Goal: Task Accomplishment & Management: Manage account settings

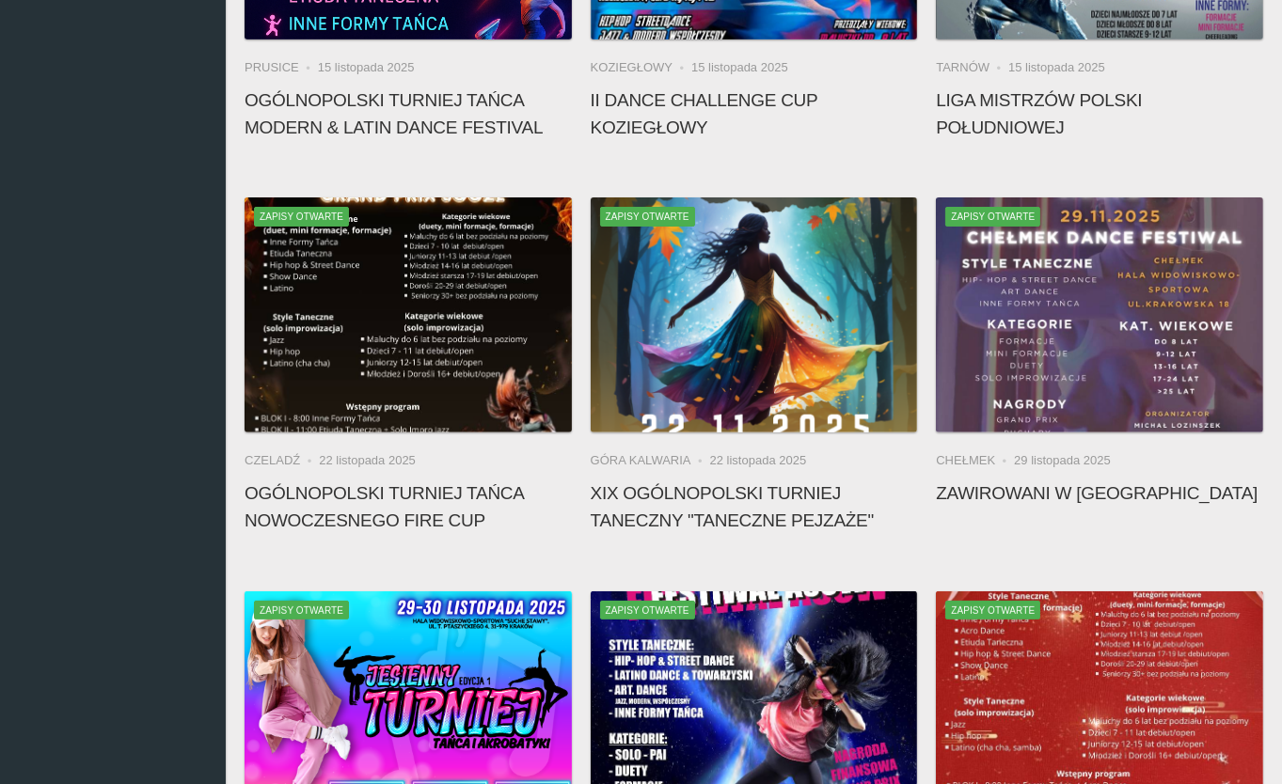
scroll to position [1334, 0]
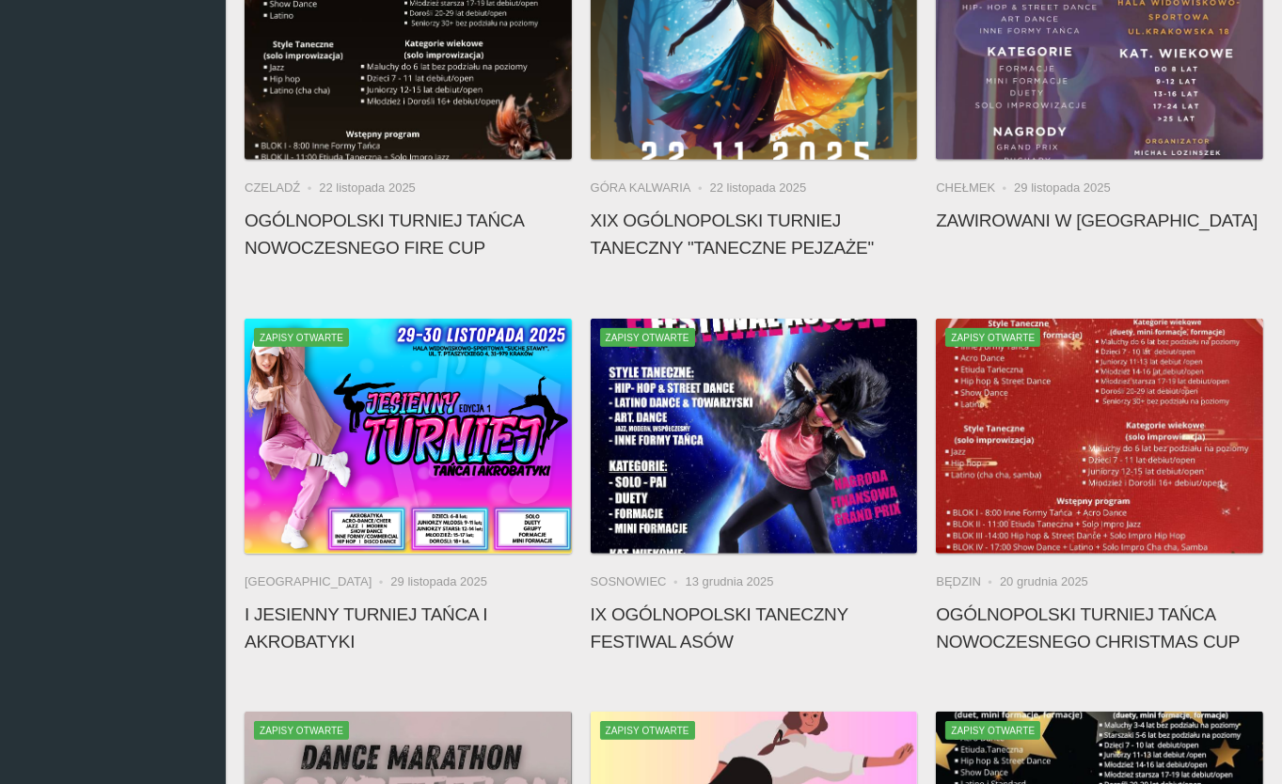
scroll to position [1065, 0]
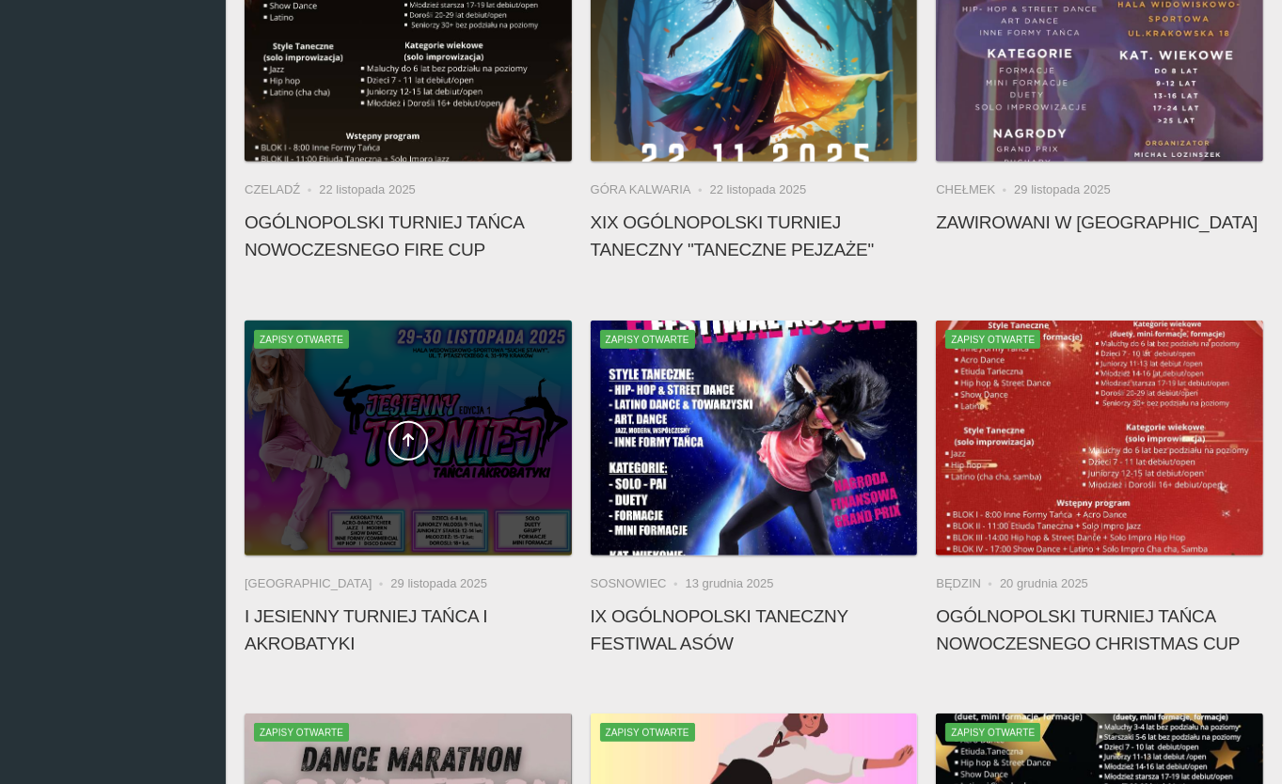
click at [363, 437] on span at bounding box center [407, 440] width 327 height 39
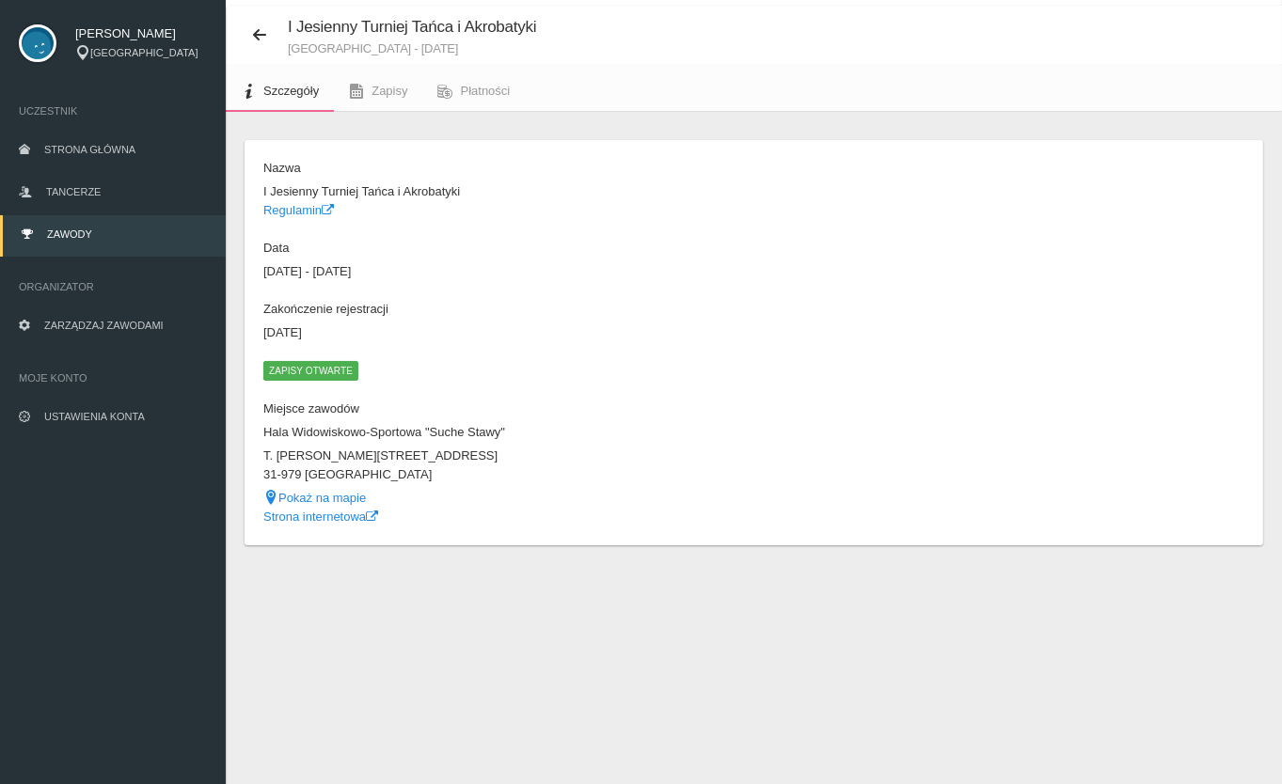
scroll to position [27, 0]
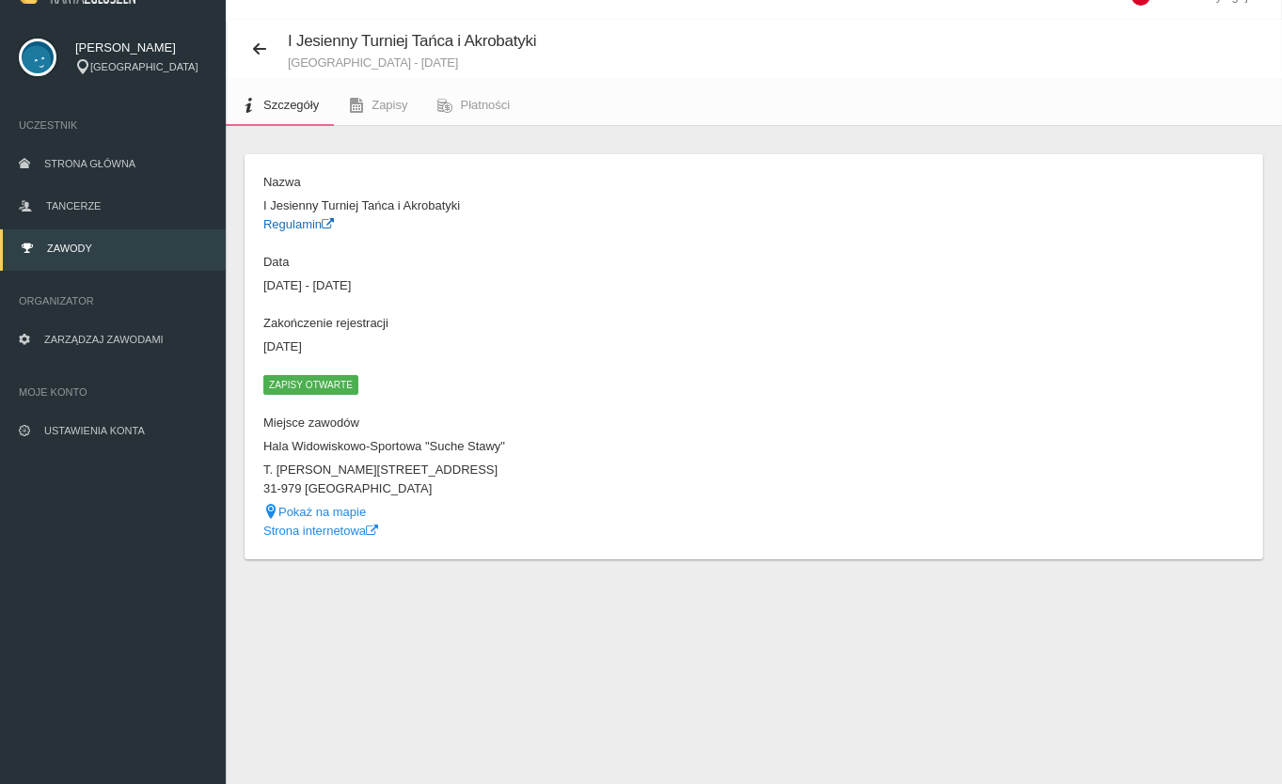
click at [299, 225] on link "Regulamin" at bounding box center [298, 224] width 71 height 14
click at [366, 105] on link "Zapisy" at bounding box center [378, 105] width 88 height 41
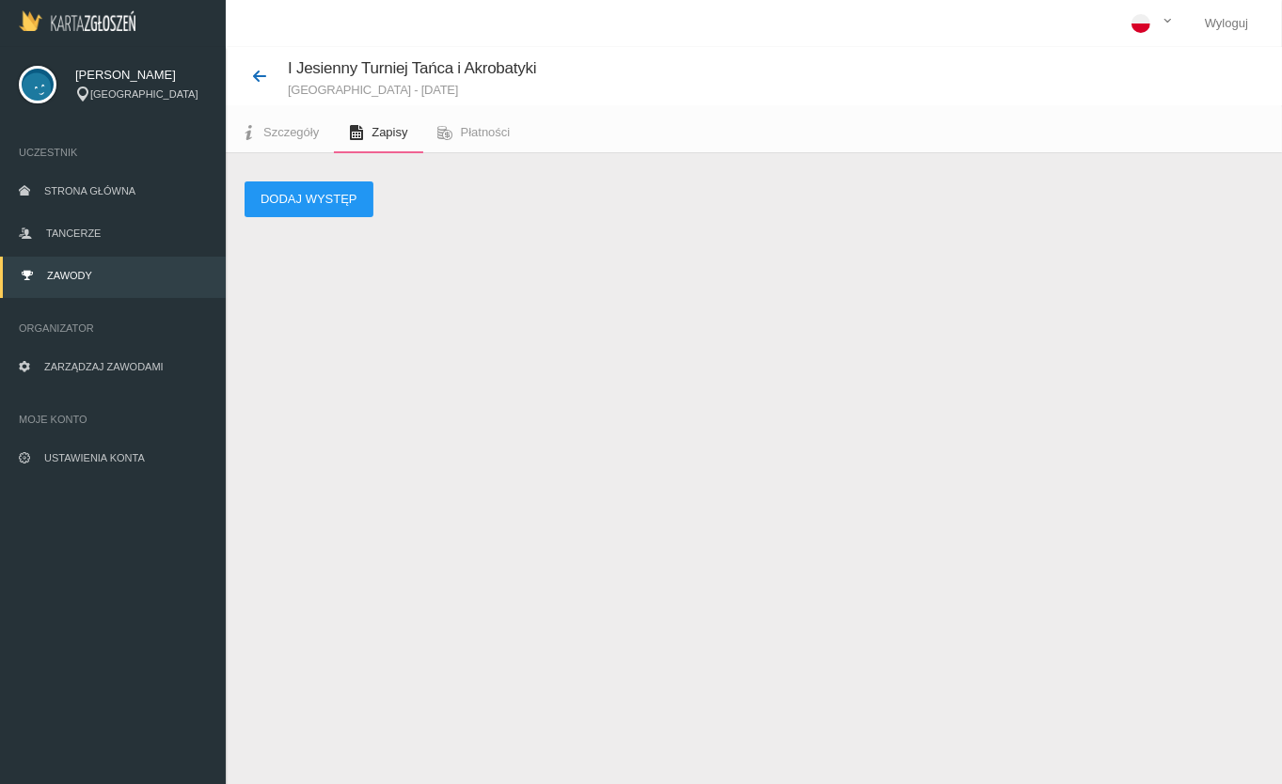
click at [256, 77] on icon at bounding box center [259, 76] width 15 height 15
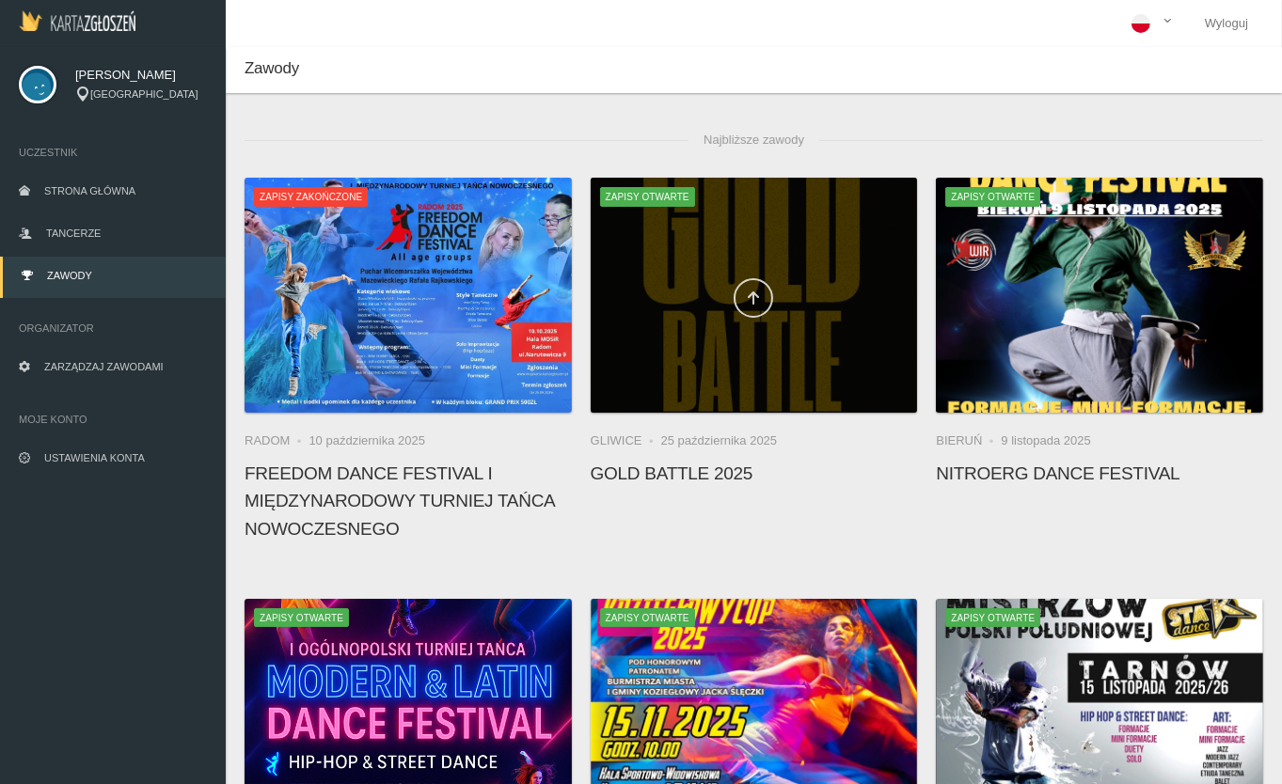
click at [753, 315] on link at bounding box center [752, 297] width 39 height 39
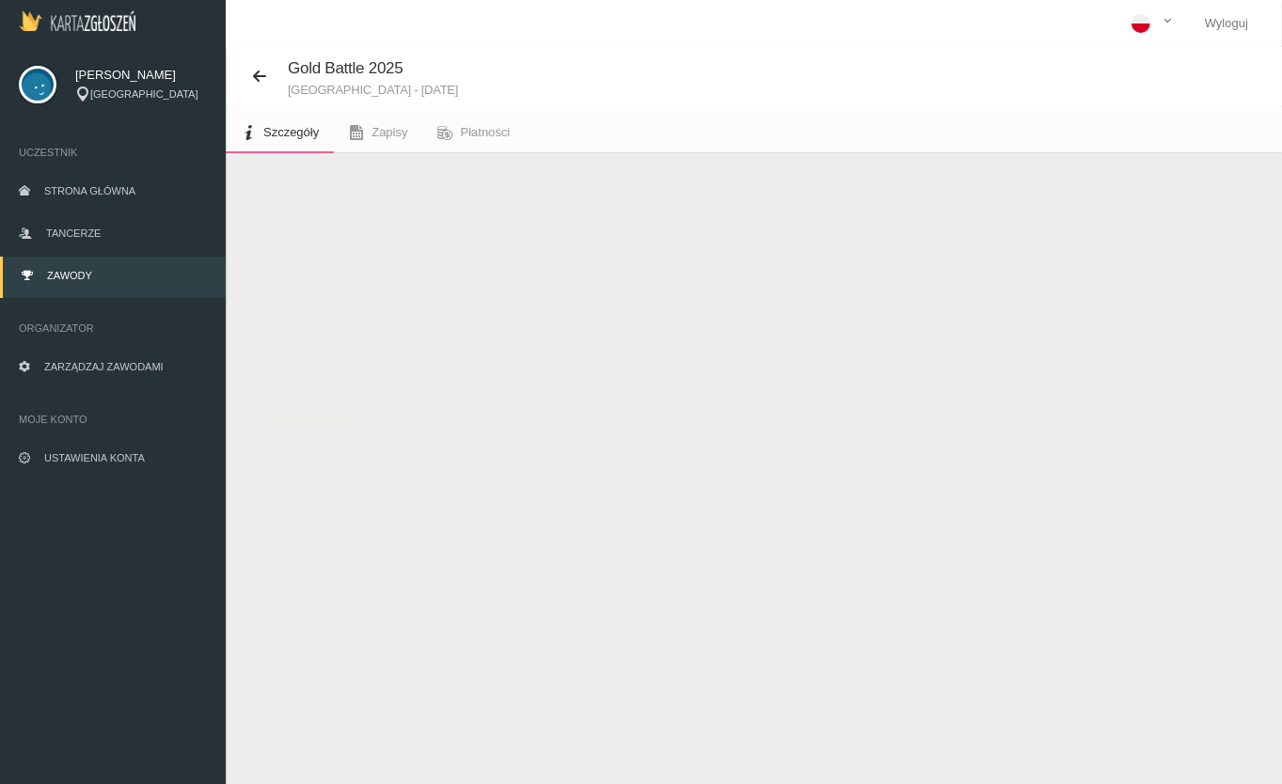
click at [315, 416] on span "Zapisy otwarte" at bounding box center [310, 411] width 95 height 19
click at [83, 30] on img at bounding box center [77, 20] width 117 height 21
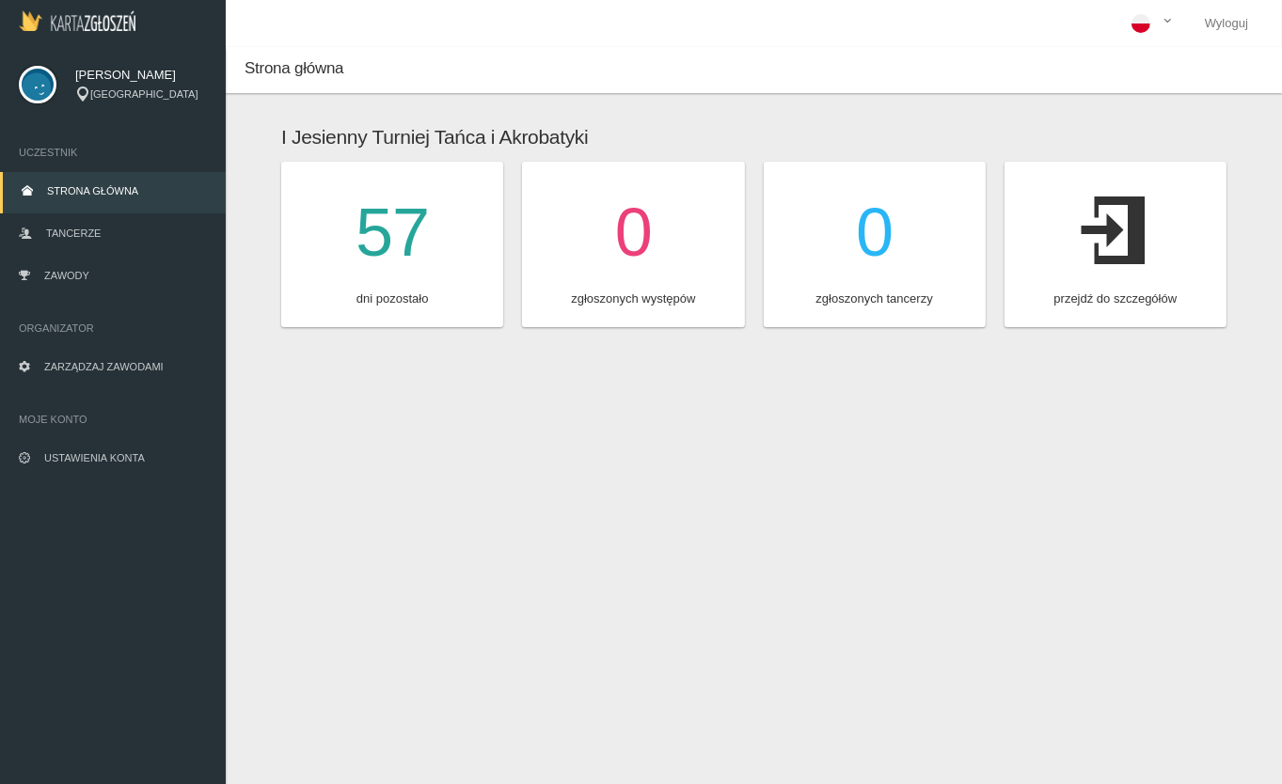
click at [88, 34] on link at bounding box center [77, 23] width 154 height 47
click at [90, 471] on link "Ustawienia konta" at bounding box center [113, 459] width 226 height 41
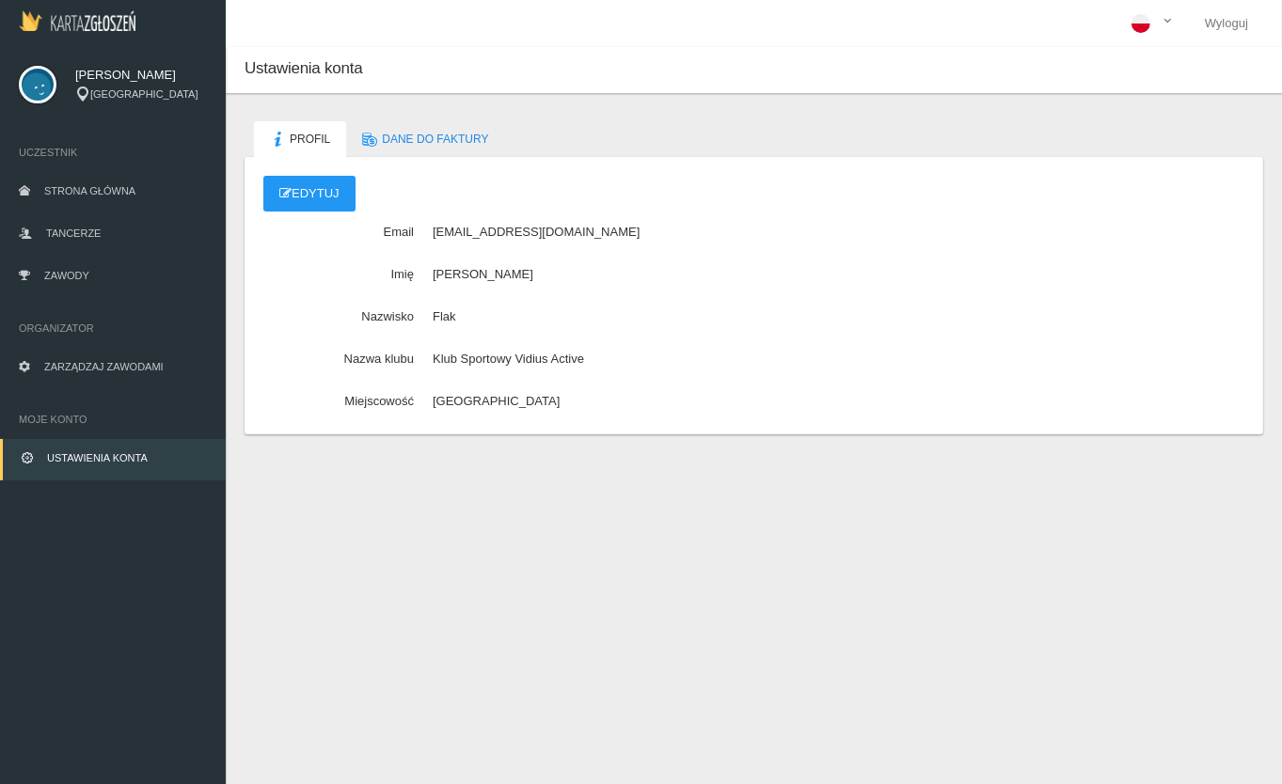
click at [89, 25] on img at bounding box center [77, 20] width 117 height 21
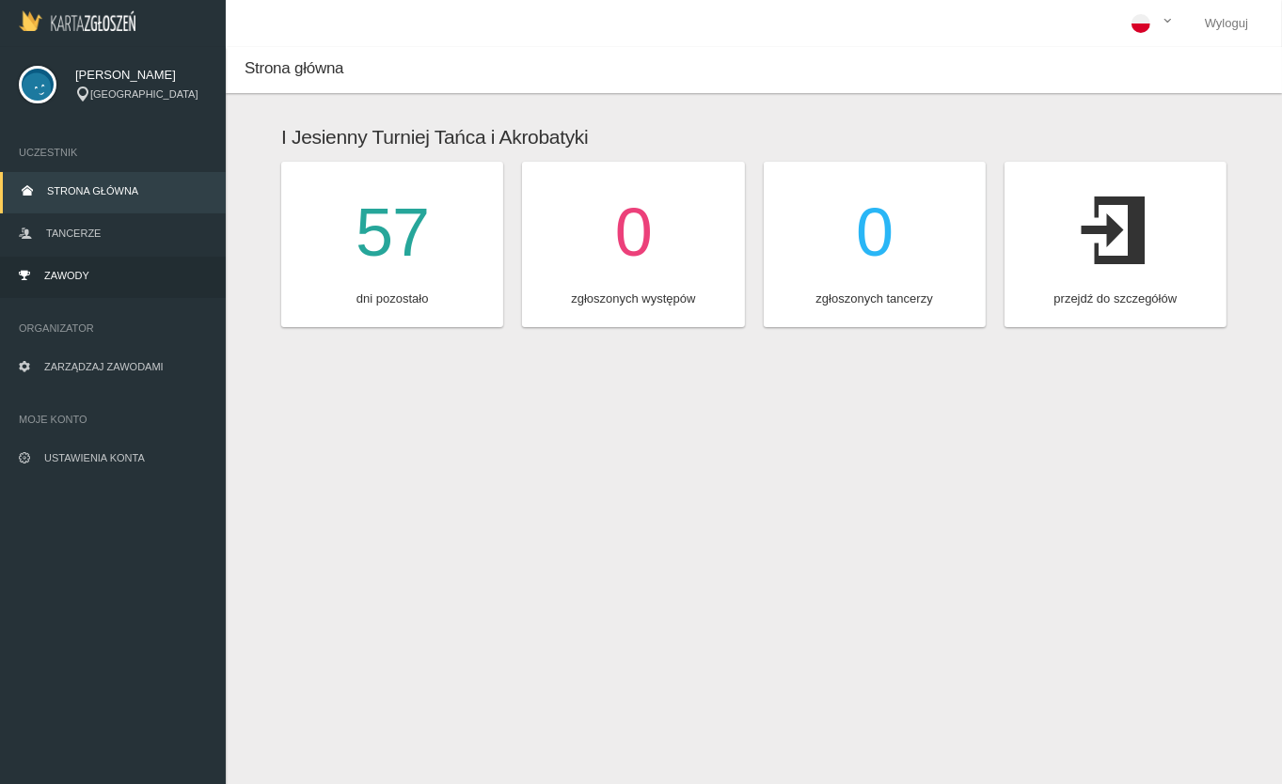
click at [81, 294] on link "Zawody" at bounding box center [113, 277] width 226 height 41
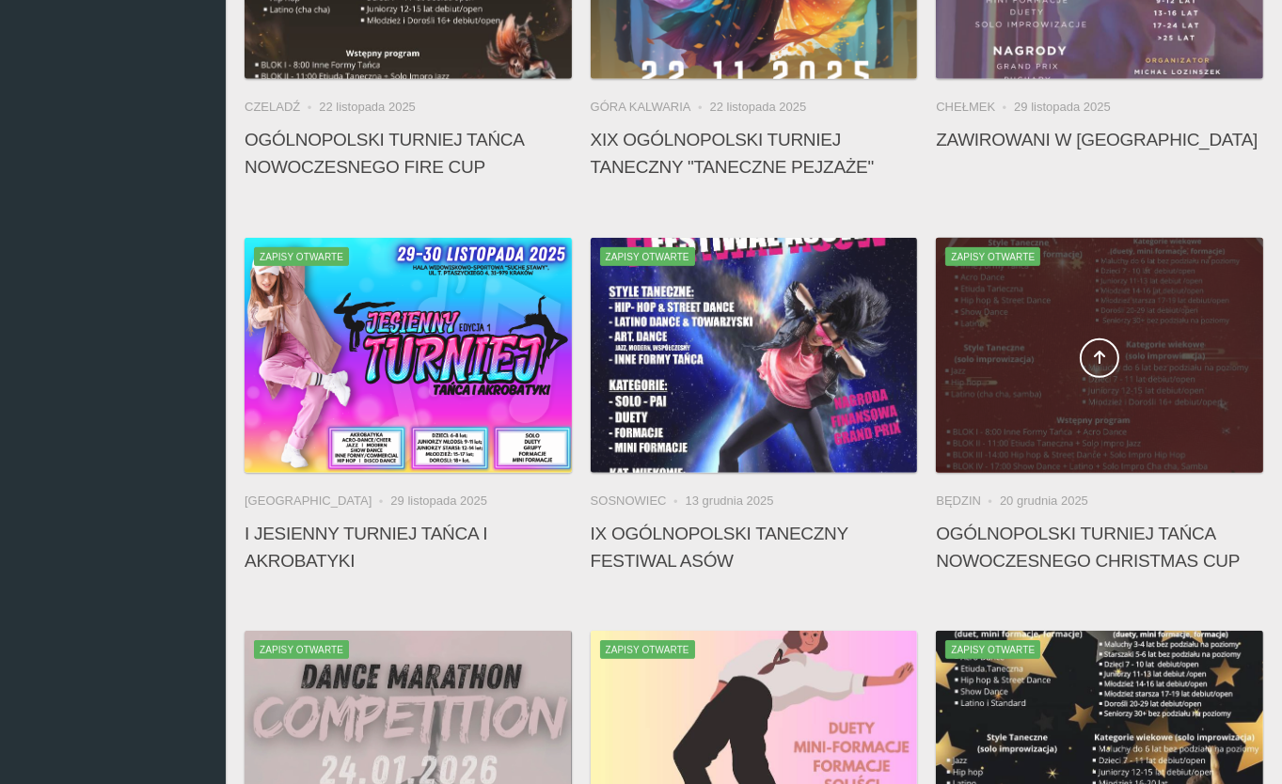
scroll to position [1190, 0]
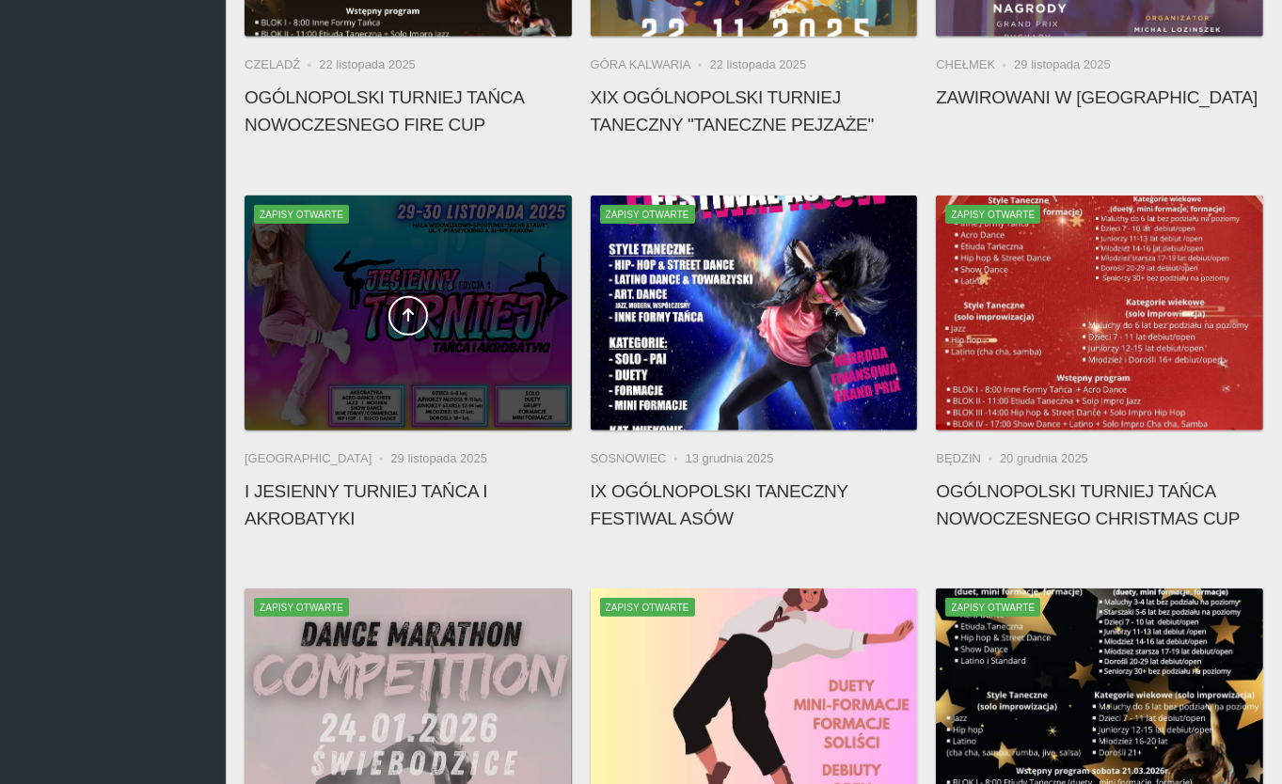
click at [316, 288] on div at bounding box center [407, 313] width 327 height 235
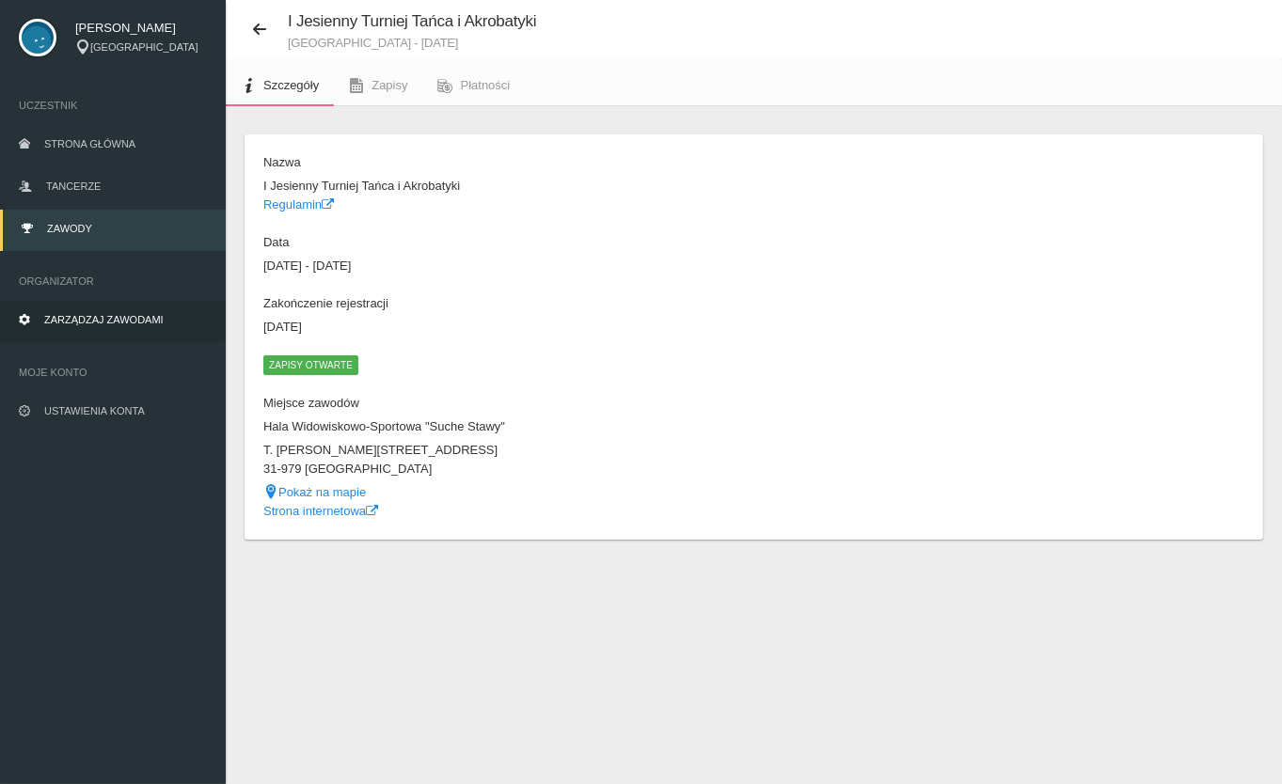
click at [92, 312] on link "Zarządzaj zawodami" at bounding box center [113, 321] width 226 height 41
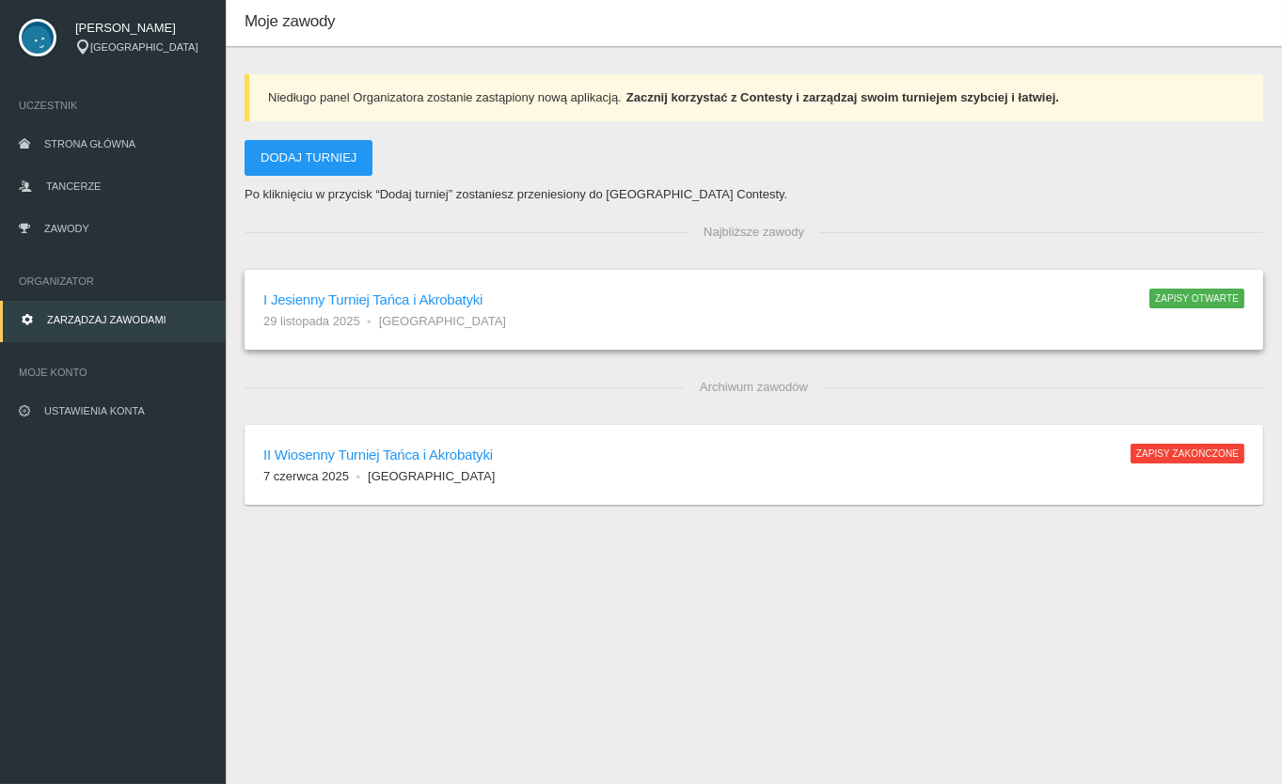
click at [578, 315] on ul "29 listopada 2025 Kraków" at bounding box center [696, 321] width 867 height 19
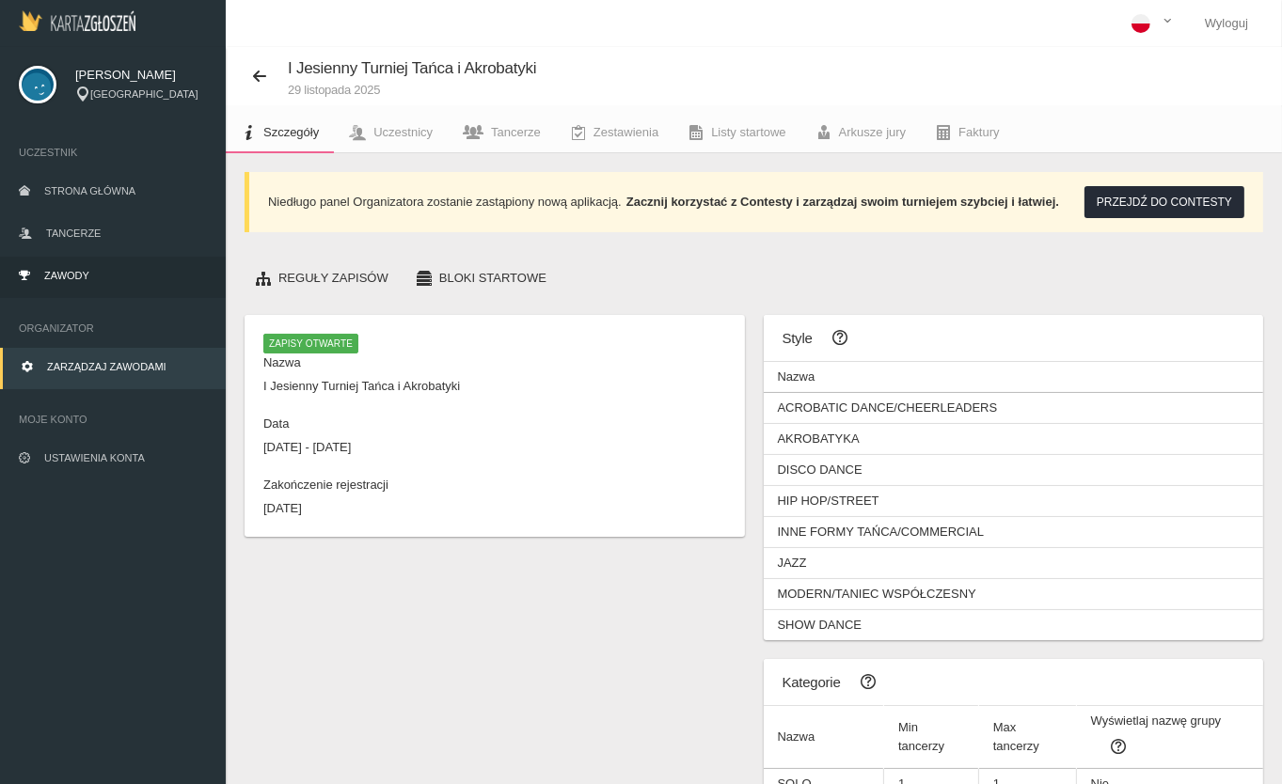
click at [42, 280] on link "Zawody" at bounding box center [113, 277] width 226 height 41
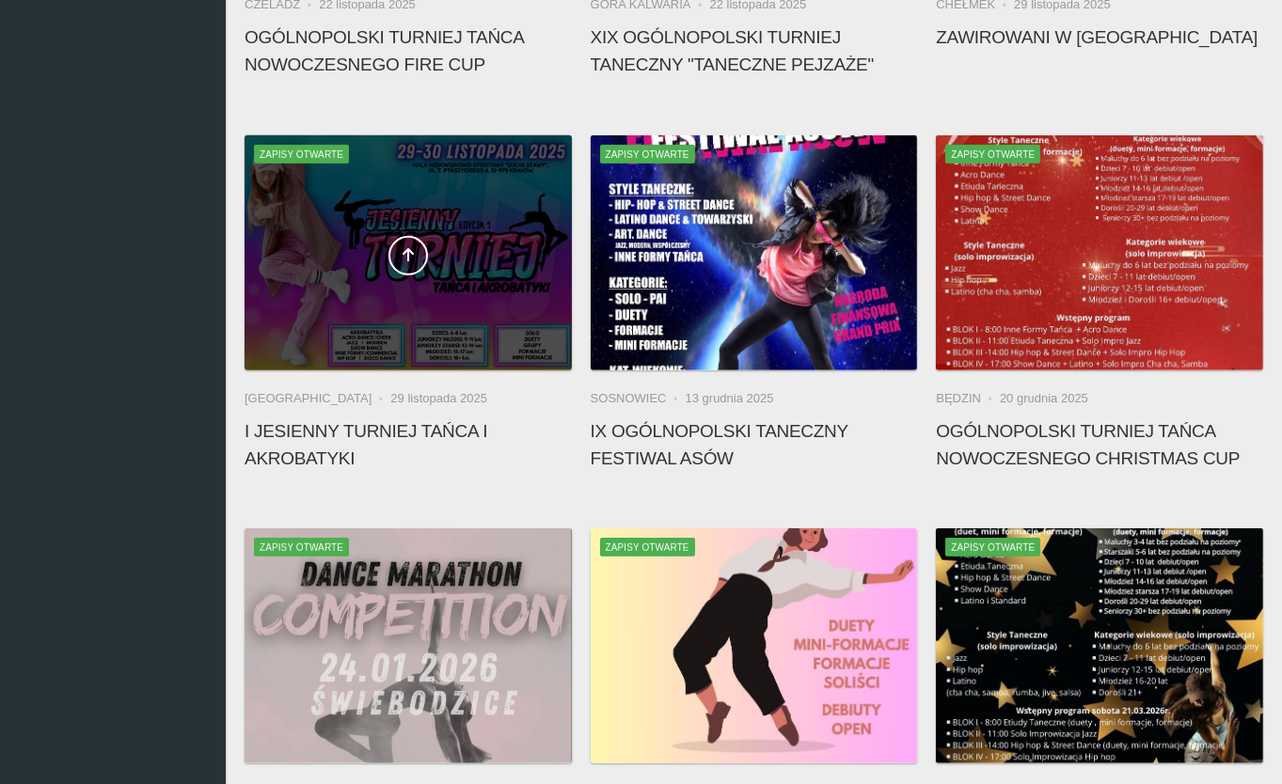
click at [362, 238] on span at bounding box center [407, 255] width 327 height 39
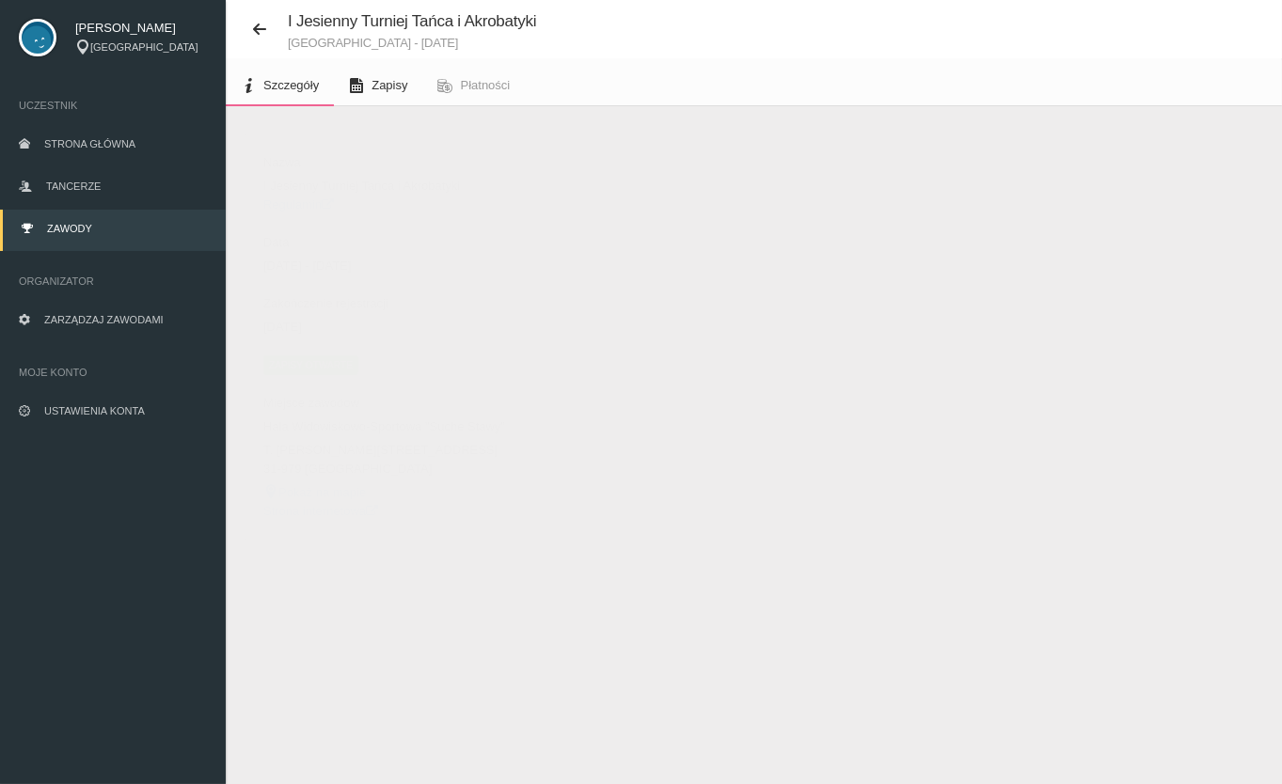
click at [380, 90] on span "Zapisy" at bounding box center [389, 85] width 36 height 14
click at [275, 86] on span "Szczegóły" at bounding box center [290, 85] width 55 height 14
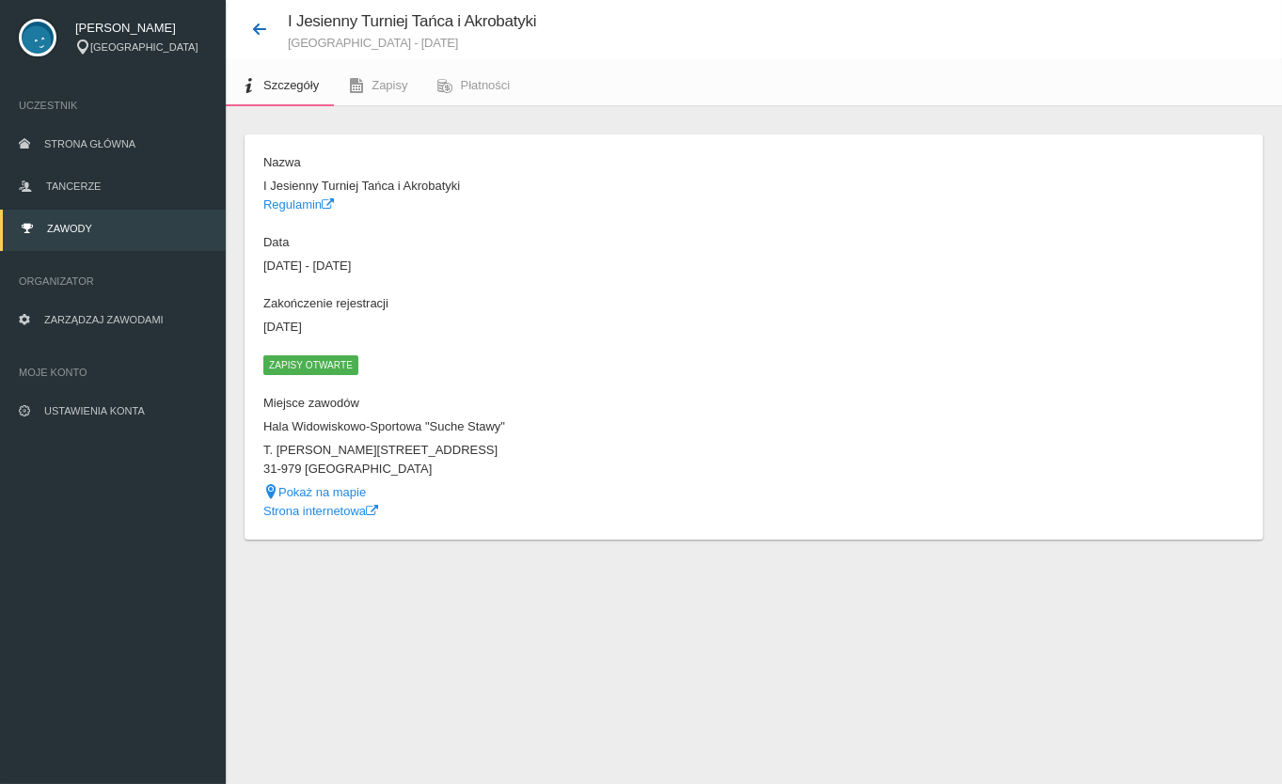
click at [259, 28] on icon at bounding box center [259, 29] width 15 height 15
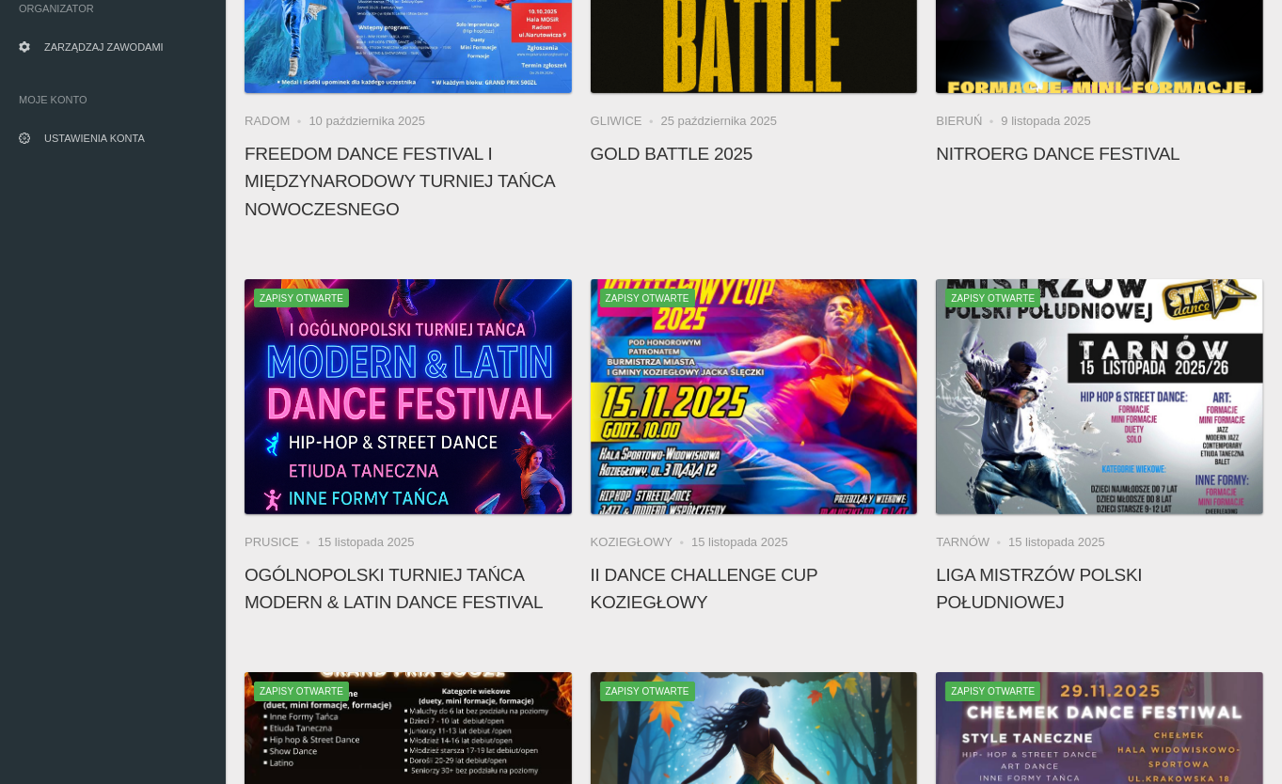
scroll to position [322, 0]
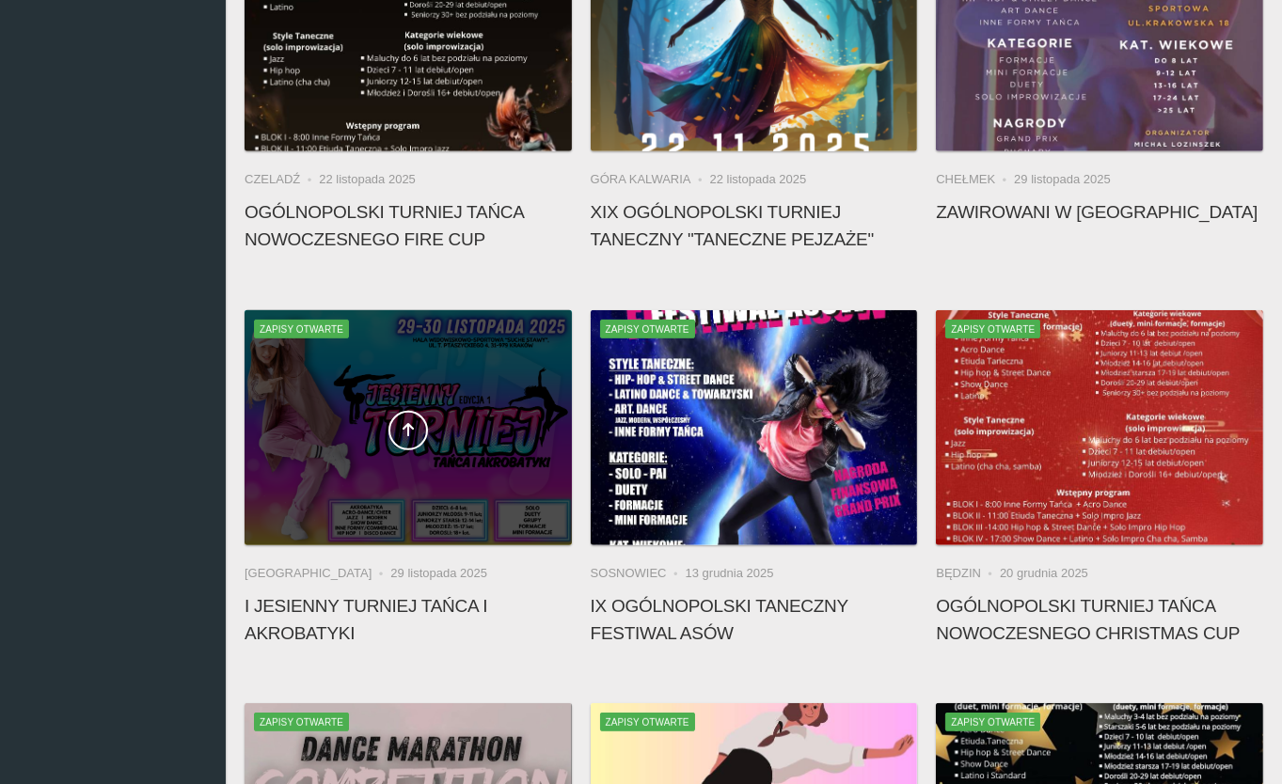
click at [404, 396] on div at bounding box center [407, 427] width 327 height 235
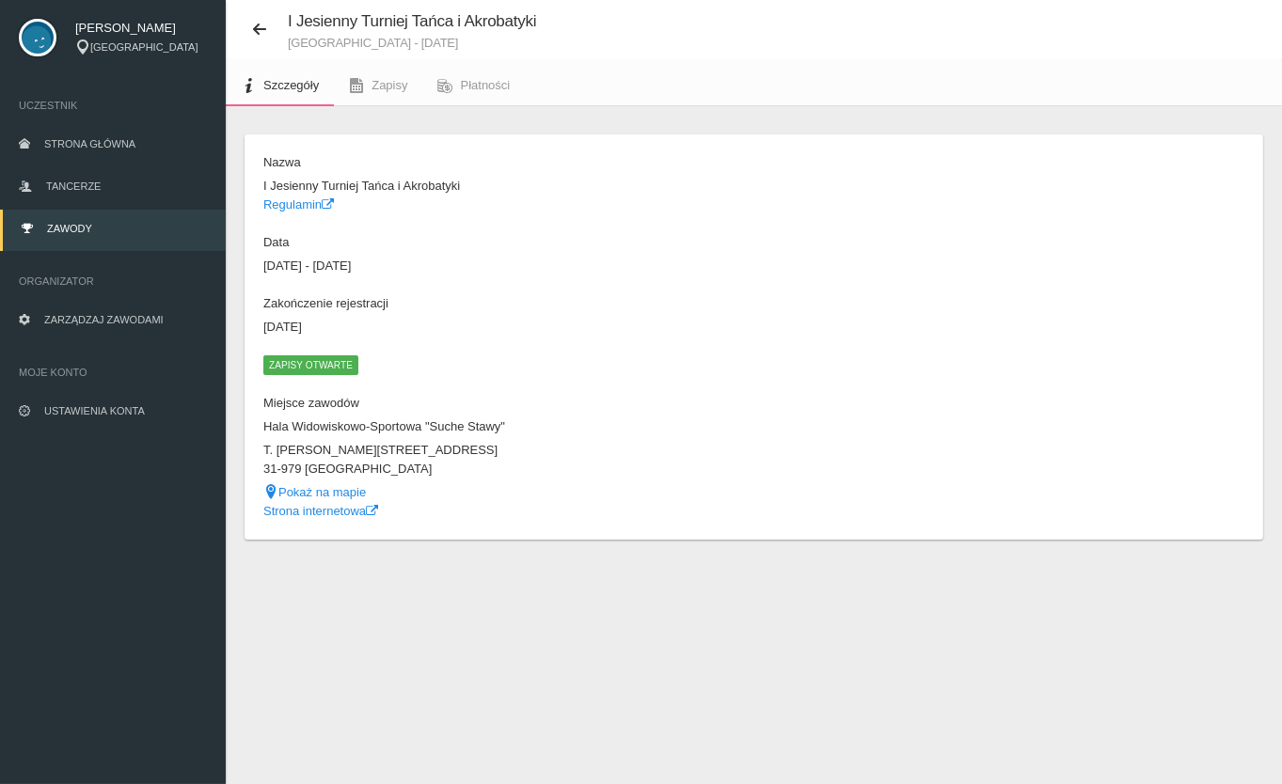
click at [24, 37] on img at bounding box center [38, 38] width 38 height 38
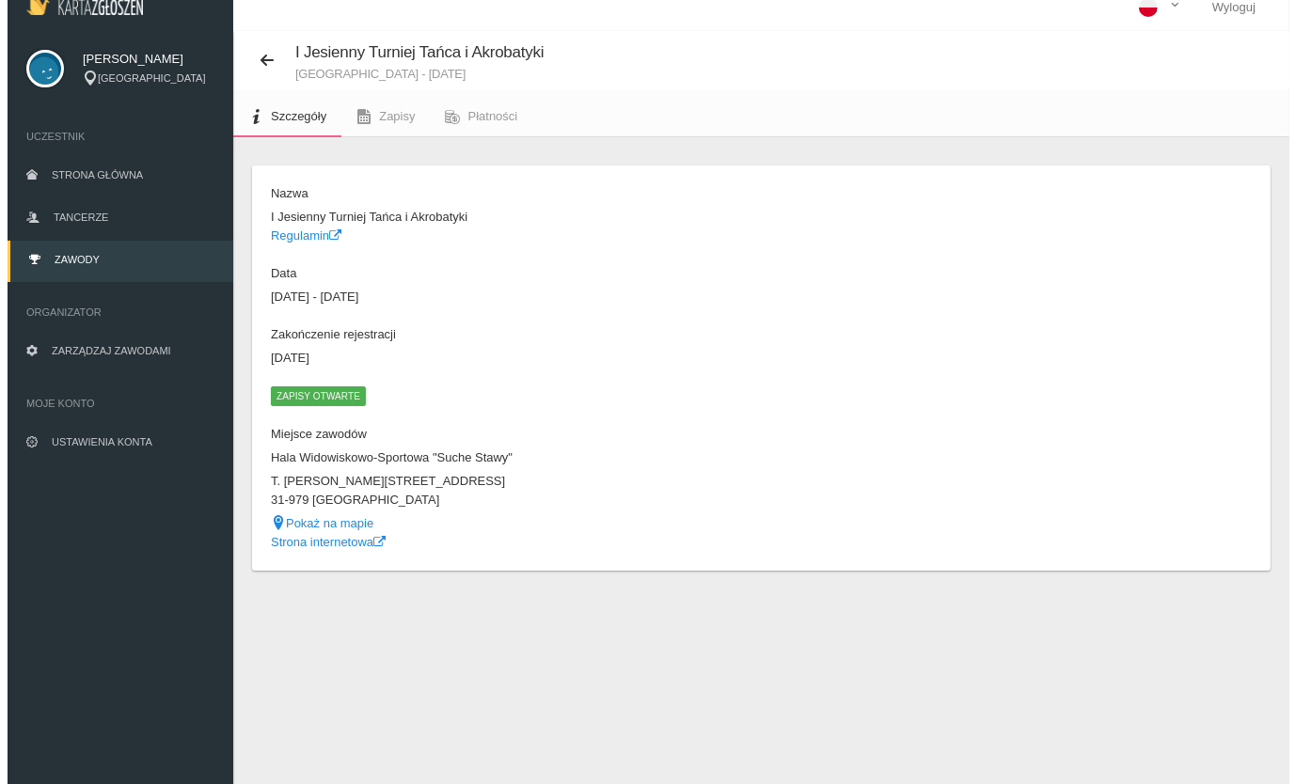
scroll to position [0, 0]
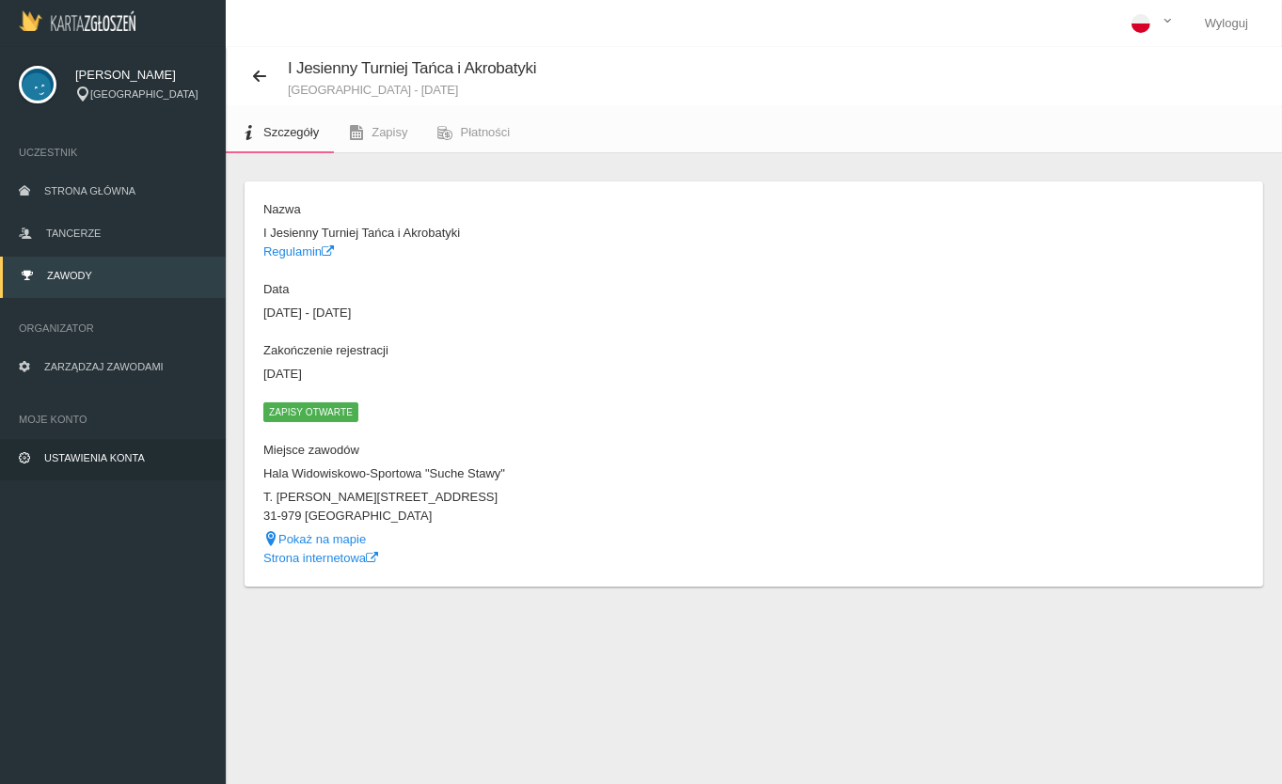
click at [71, 461] on span "Ustawienia konta" at bounding box center [94, 457] width 101 height 11
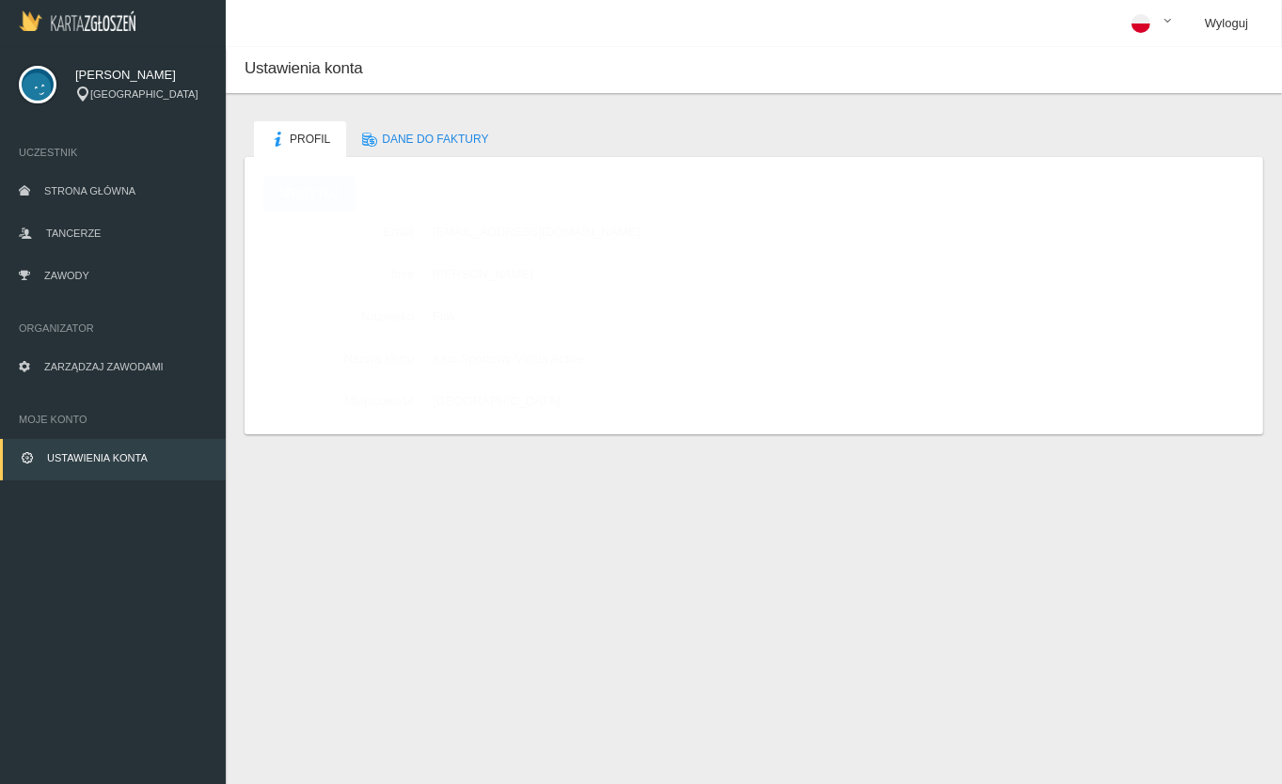
click at [1236, 15] on link "Wyloguj" at bounding box center [1225, 23] width 73 height 47
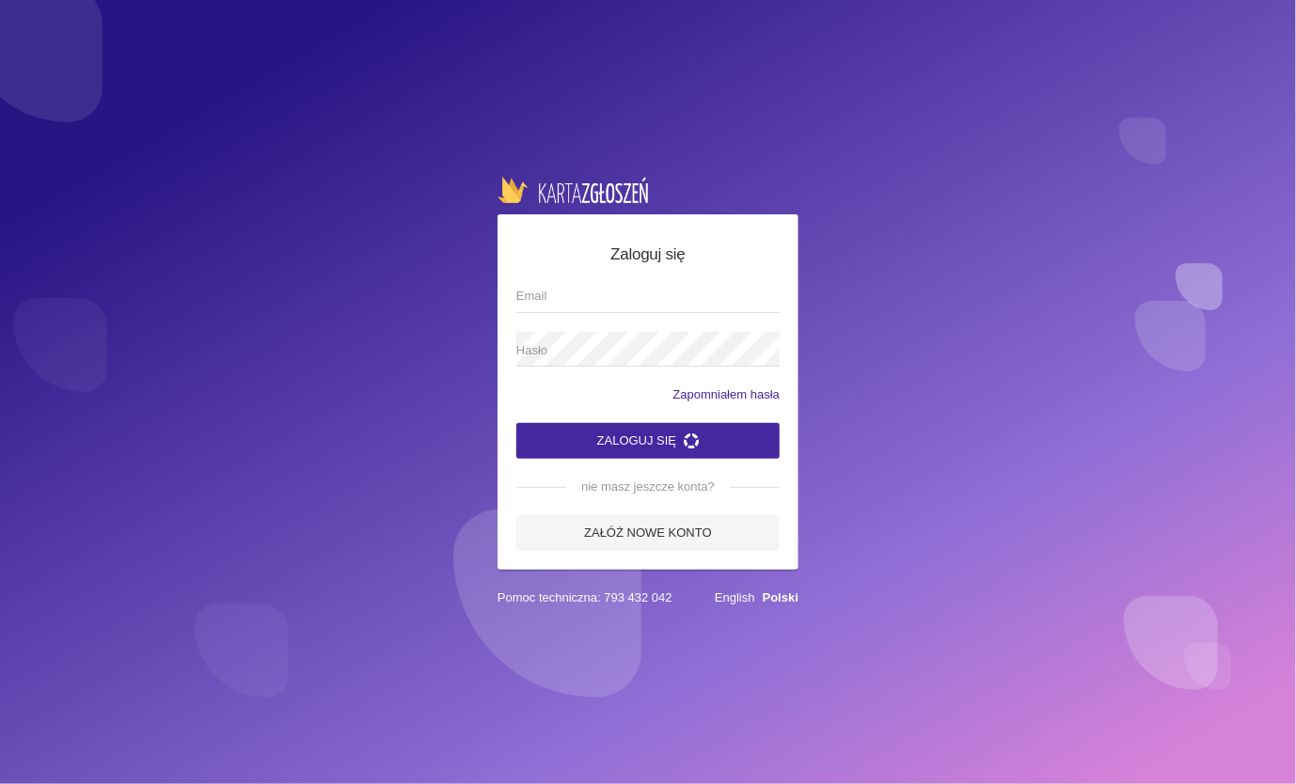
type input "biuro@vidiusactive.pl"
click at [567, 192] on img at bounding box center [572, 190] width 150 height 26
